Goal: Navigation & Orientation: Find specific page/section

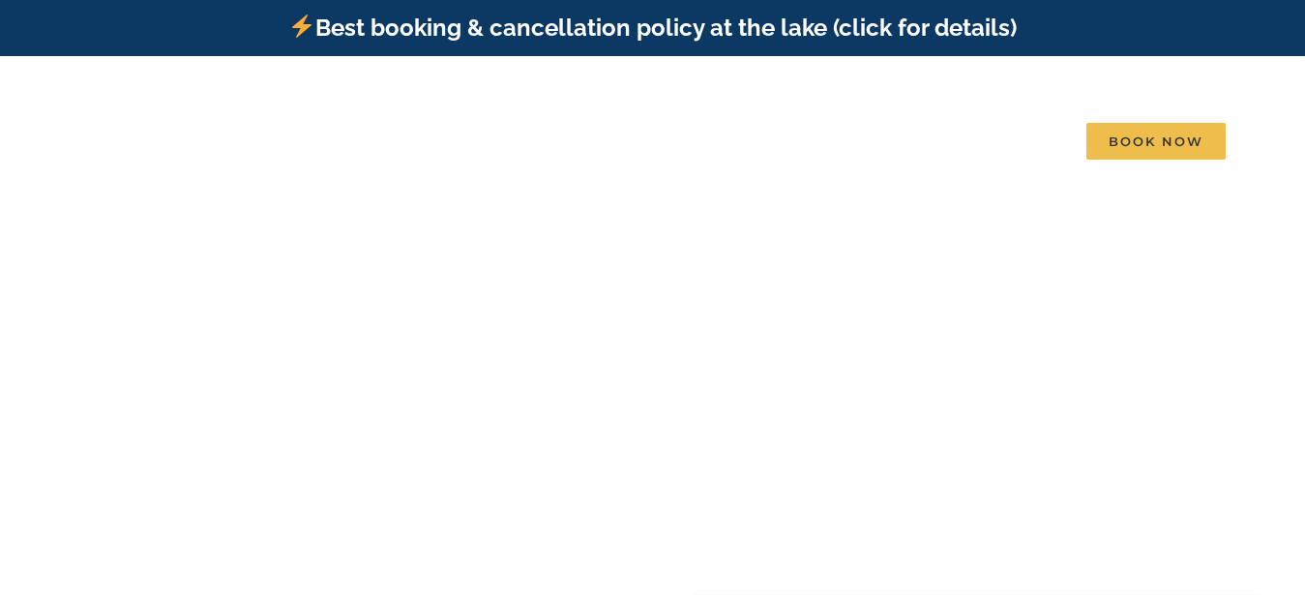
click at [845, 175] on video at bounding box center [652, 382] width 1305 height 653
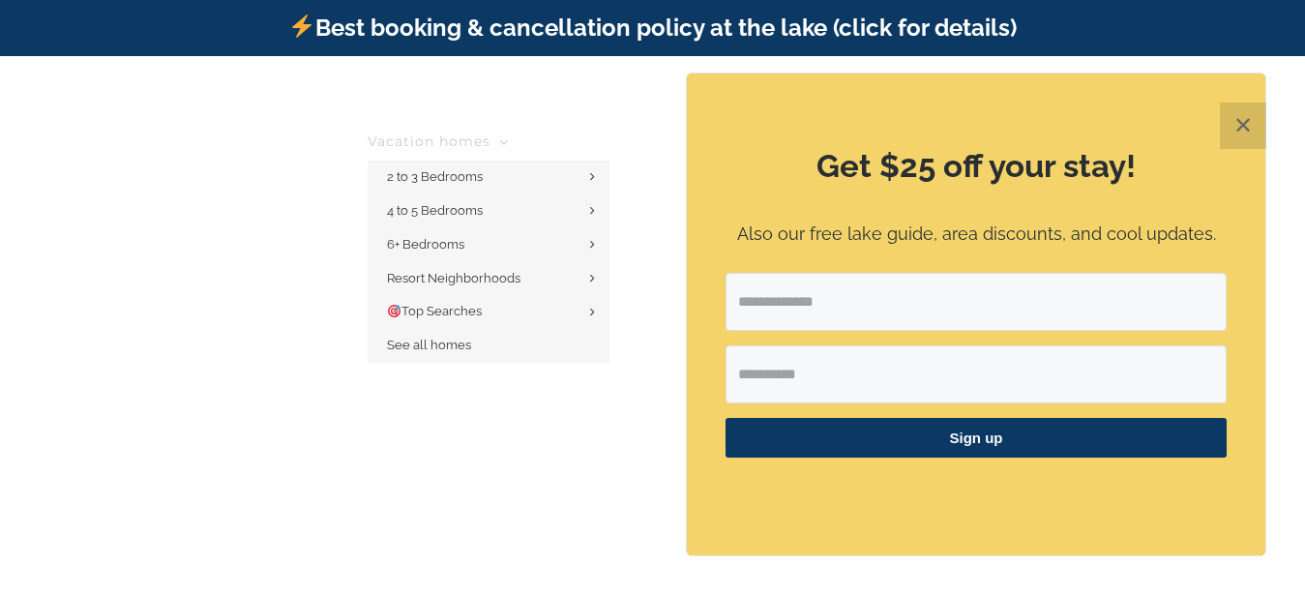
click at [440, 126] on link "Vacation homes" at bounding box center [438, 141] width 141 height 39
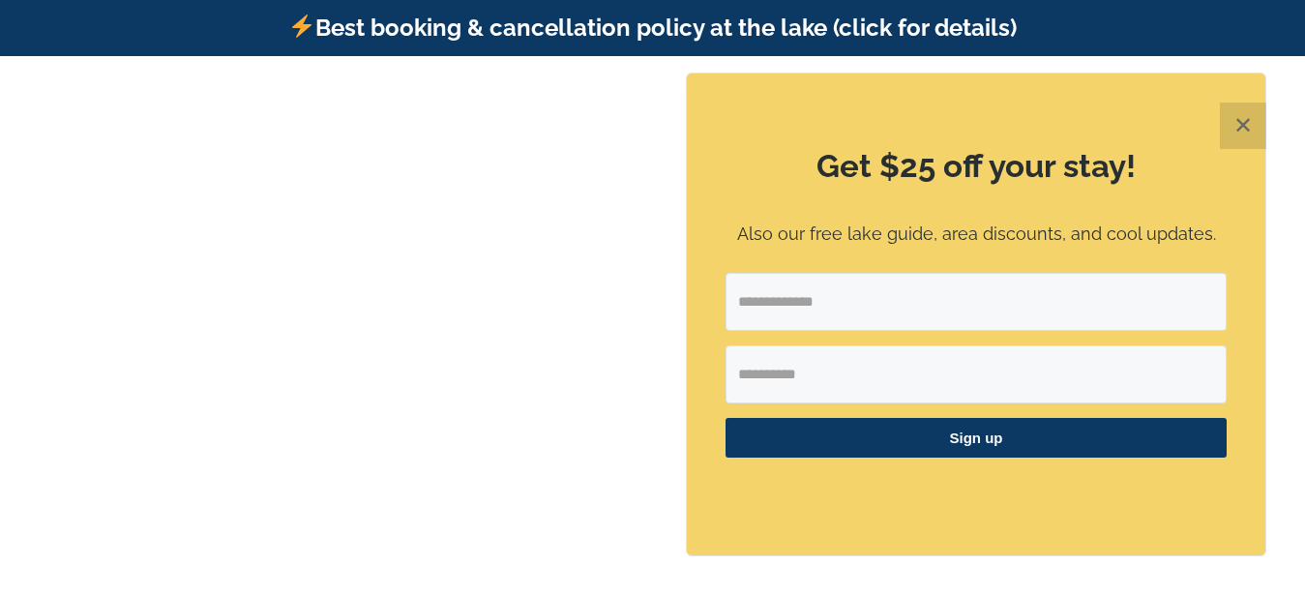
click at [492, 104] on div "Vacation homes 2 to 3 Bedrooms Mini Camp | 2 Bedrooms Mini Pearl | 2 Bedrooms M…" at bounding box center [652, 114] width 1247 height 117
